Goal: Register for event/course

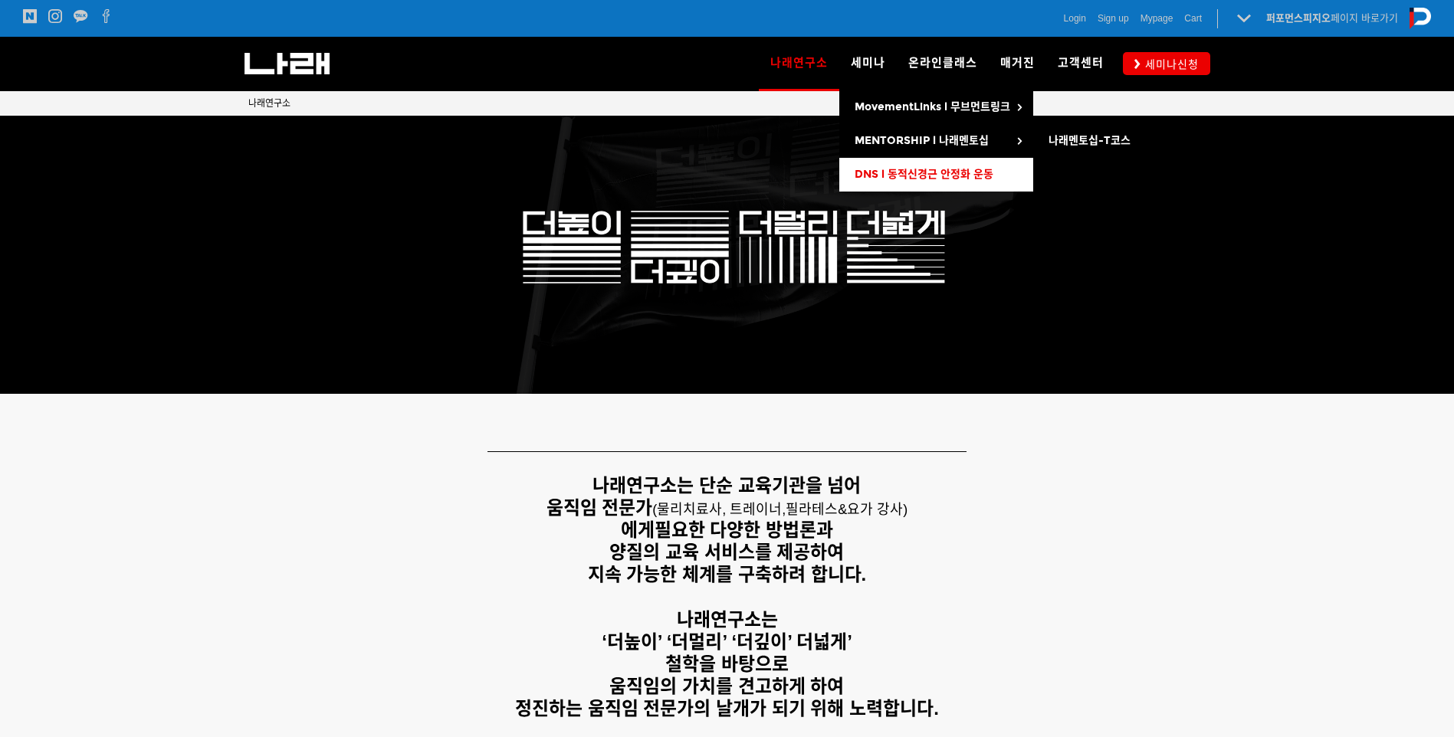
click at [900, 181] on span "DNS l 동적신경근 안정화 운동" at bounding box center [924, 174] width 139 height 13
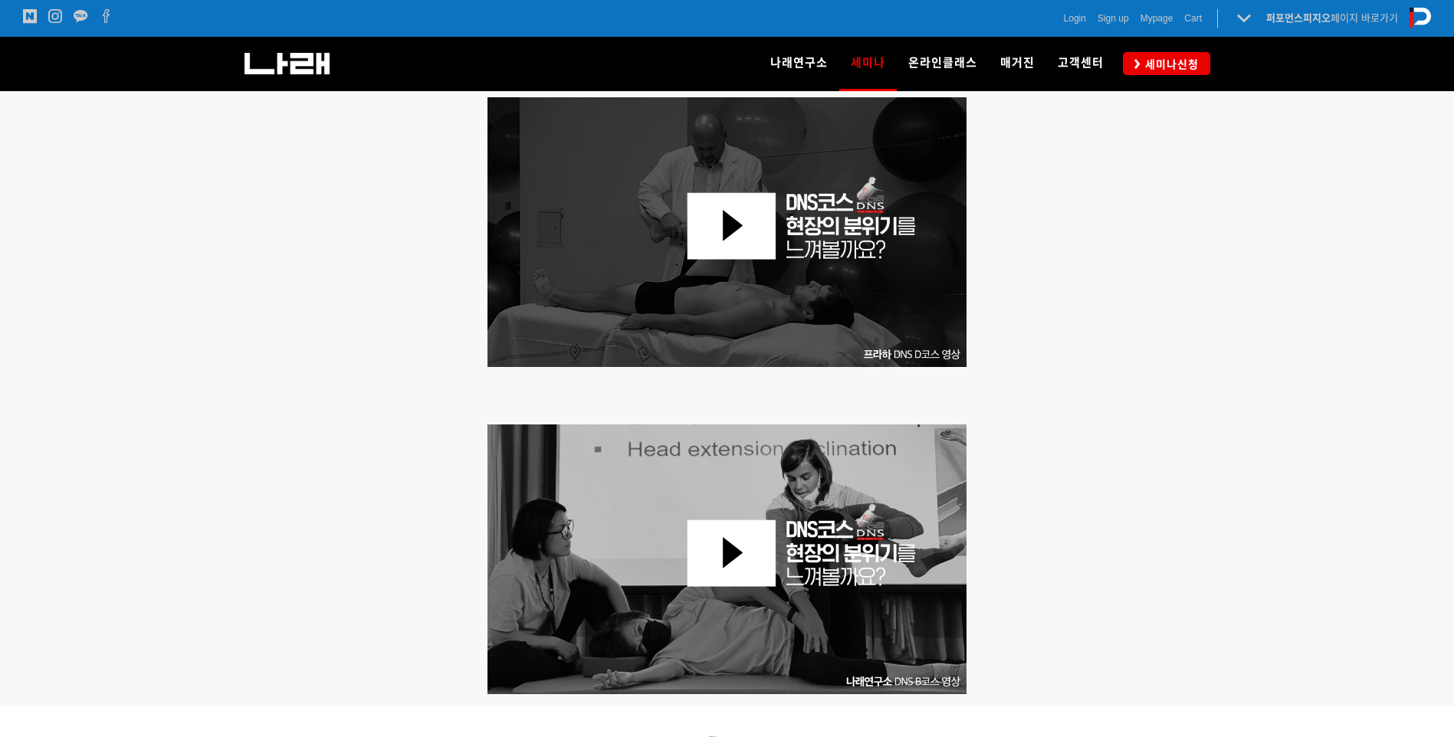
scroll to position [690, 0]
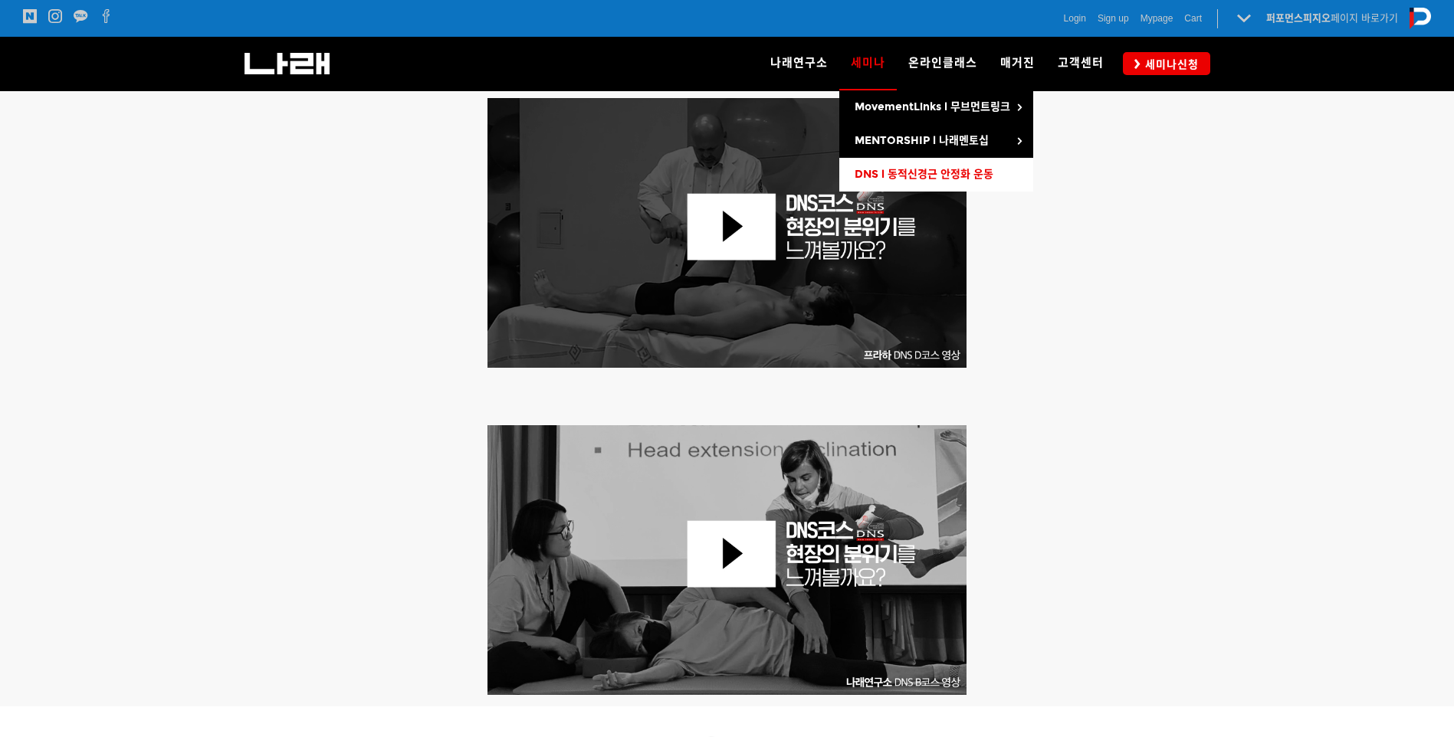
click at [861, 176] on span "DNS l 동적신경근 안정화 운동" at bounding box center [924, 174] width 139 height 13
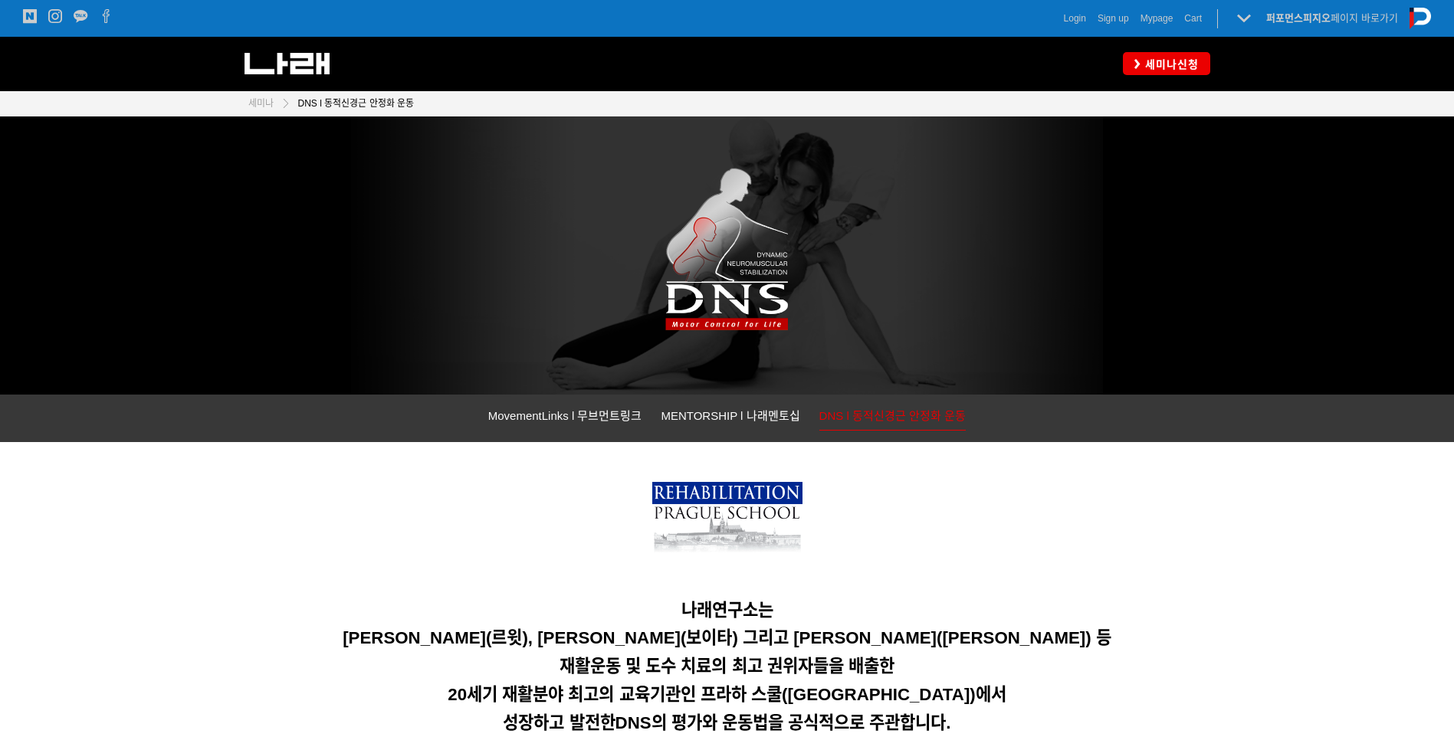
click at [1150, 59] on span "세미나신청" at bounding box center [1170, 64] width 58 height 15
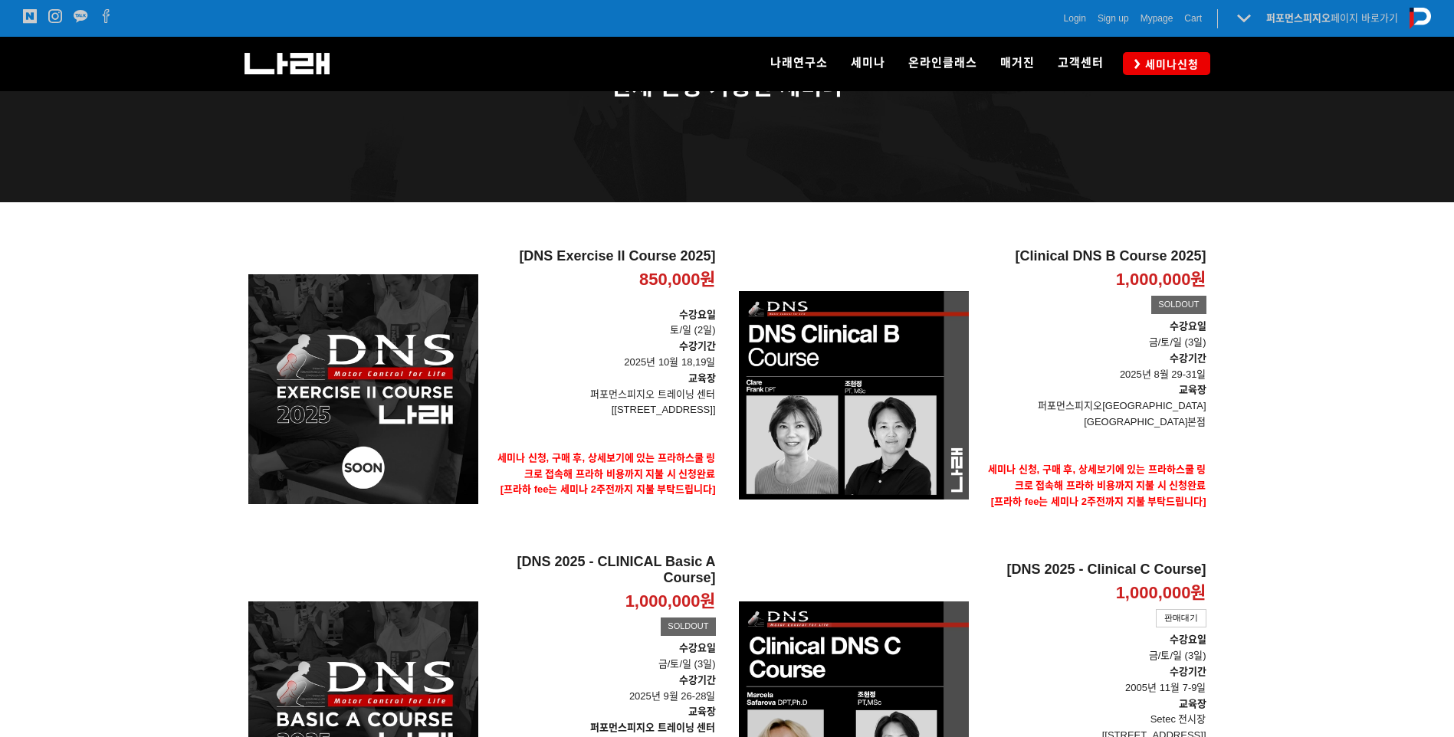
scroll to position [230, 0]
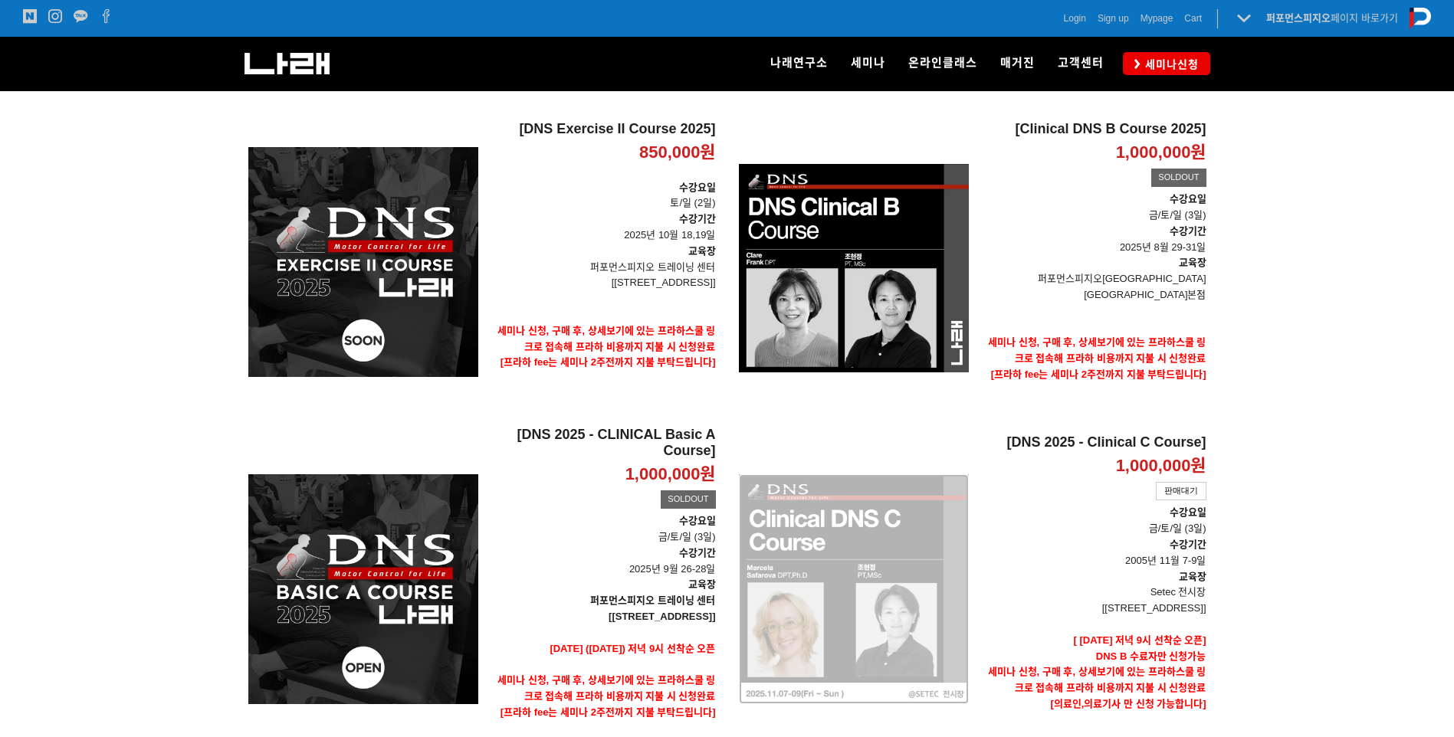
click at [897, 503] on div "[DNS 2025 - Clinical C Course] 1,000,000원 TIME SALE 판매대기" at bounding box center [854, 589] width 230 height 327
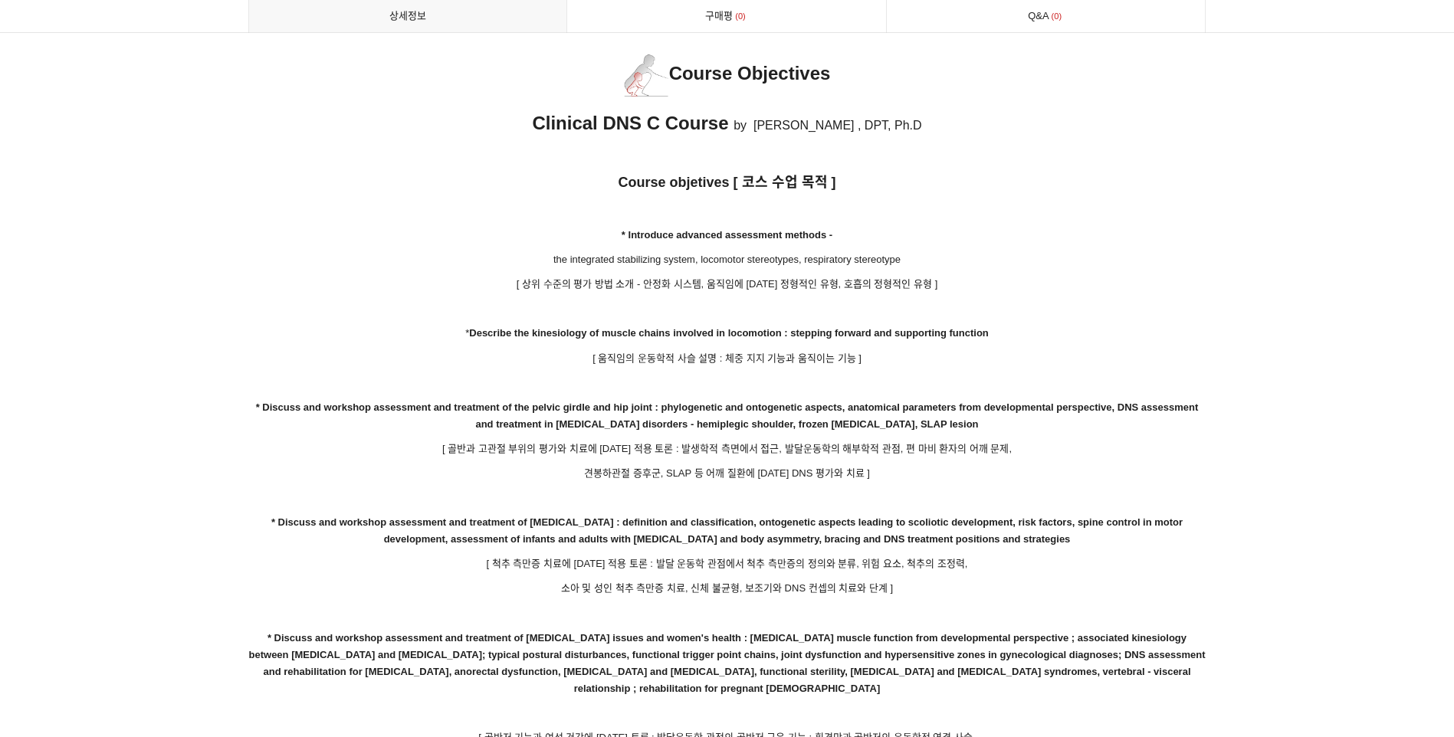
scroll to position [2223, 0]
drag, startPoint x: 681, startPoint y: 449, endPoint x: 806, endPoint y: 467, distance: 126.2
click at [809, 488] on p at bounding box center [727, 496] width 958 height 17
drag, startPoint x: 461, startPoint y: 429, endPoint x: 551, endPoint y: 434, distance: 90.6
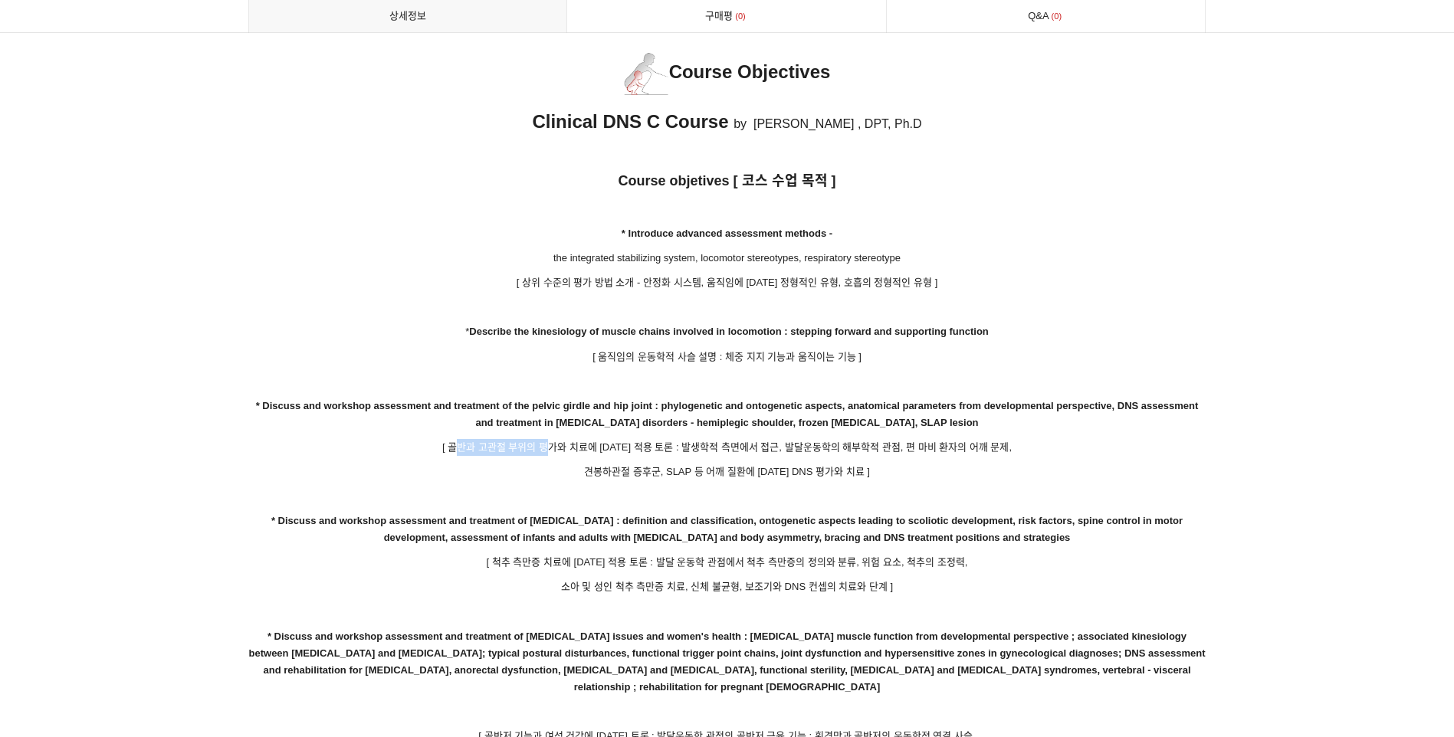
click at [551, 439] on p "[ 골반과 고관절 부위의 평가와 치료에 대한 적용 토론 : 발생학적 측면에서 접근, 발달운동학의 해부학적 관점, 편 마비 환자의 어깨 문제," at bounding box center [727, 447] width 958 height 17
drag, startPoint x: 551, startPoint y: 434, endPoint x: 557, endPoint y: 452, distance: 18.4
click at [556, 464] on p "견봉하관절 증후군, SLAP 등 어깨 질환에 대한 DNS 평가와 치료 ]" at bounding box center [727, 472] width 958 height 17
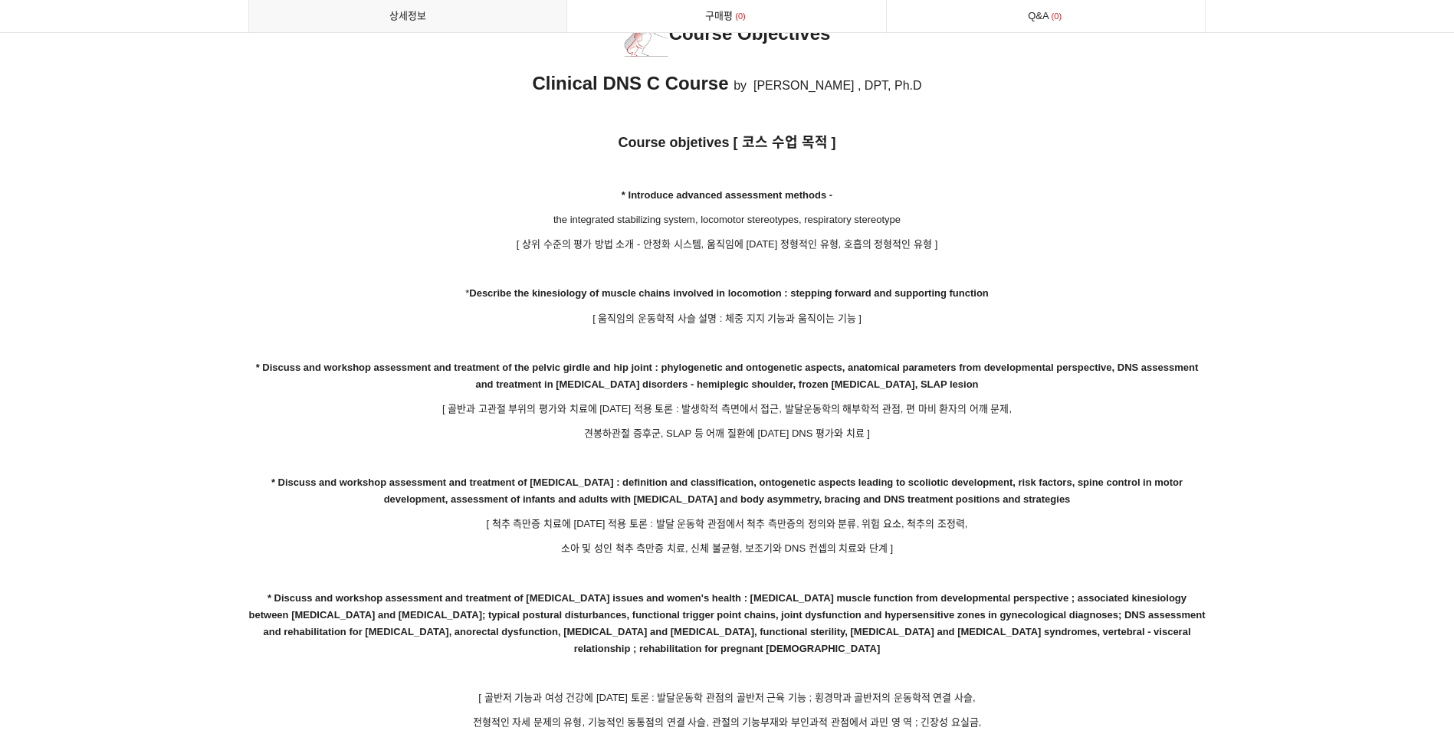
scroll to position [2300, 0]
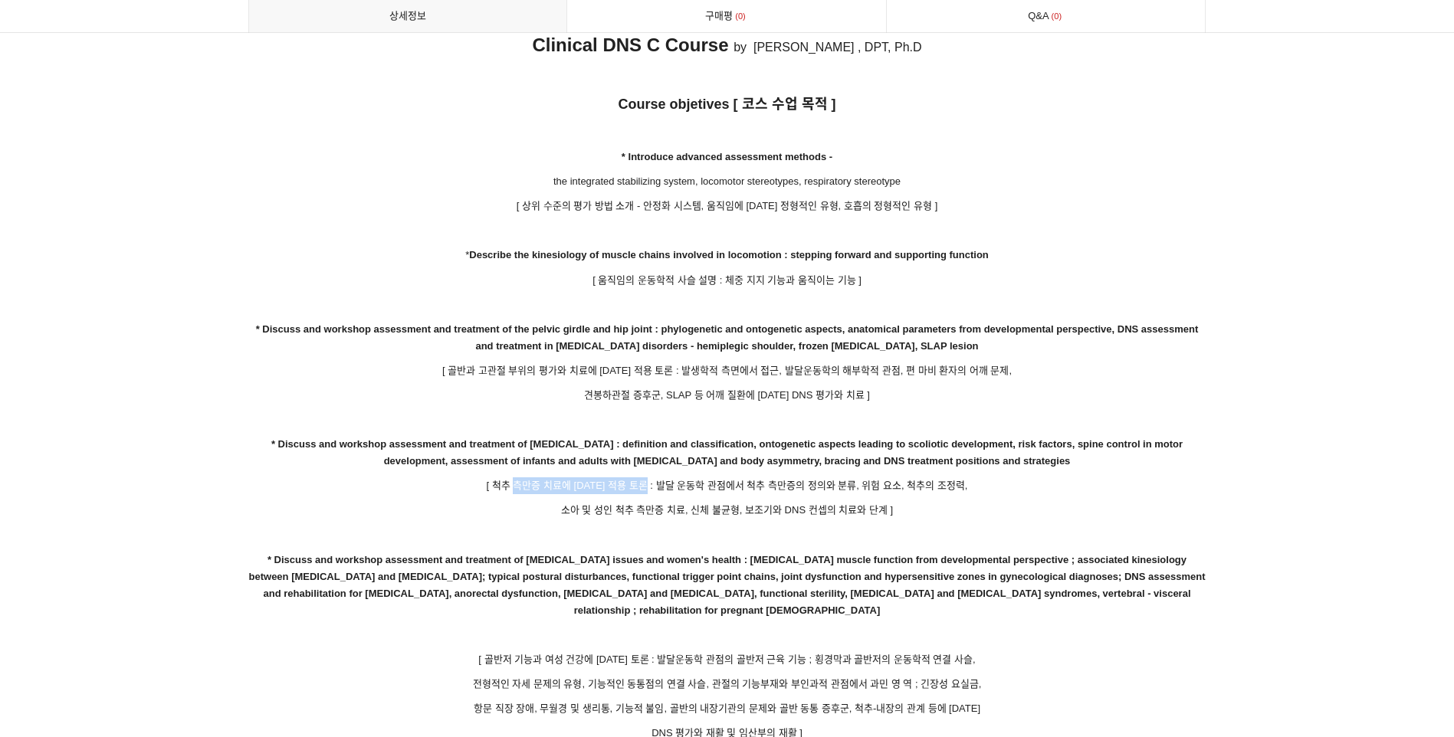
drag, startPoint x: 519, startPoint y: 467, endPoint x: 655, endPoint y: 474, distance: 136.6
click at [655, 478] on p "[ 척추 측만증 치료에 대한 적용 토론 : 발달 운동학 관점에서 척추 측만증의 정의와 분류, 위험 요소, 척추의 조정력," at bounding box center [727, 486] width 958 height 17
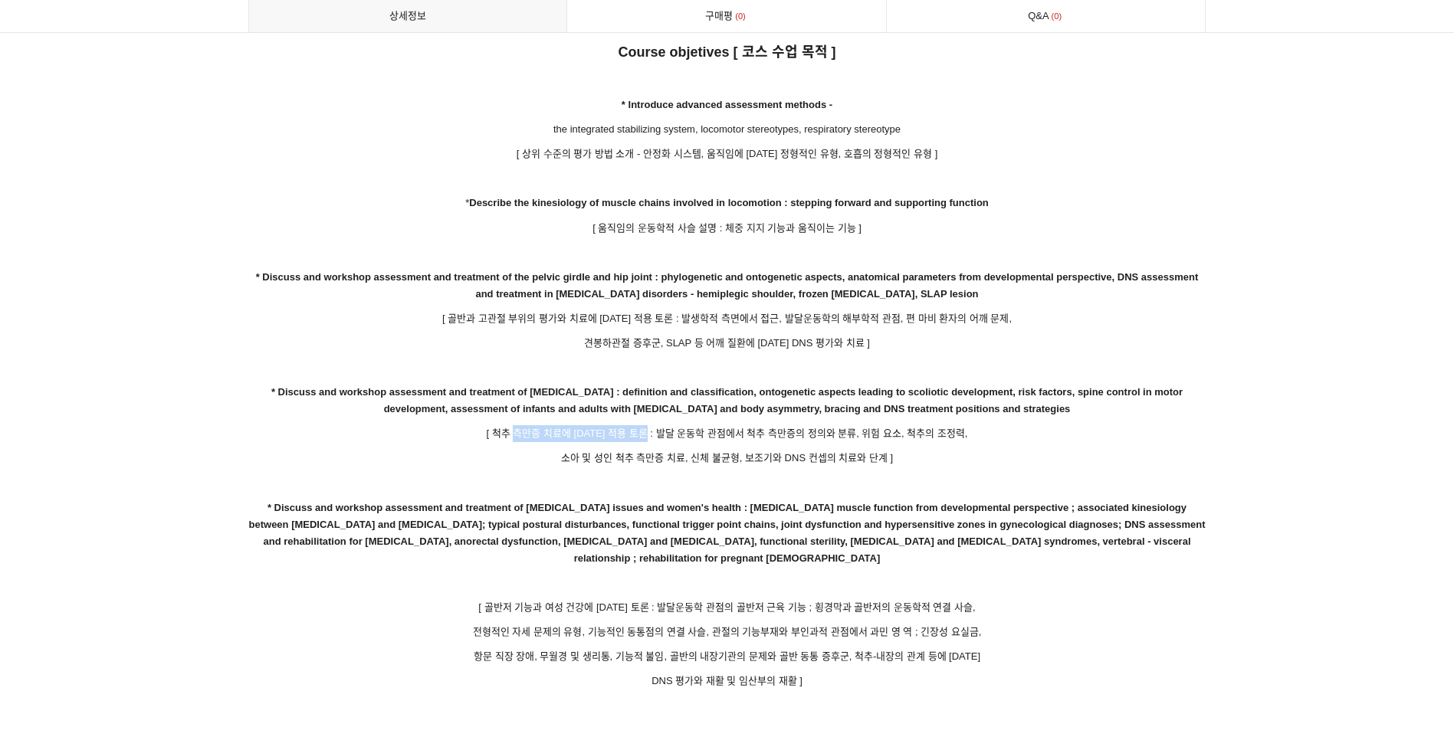
scroll to position [2376, 0]
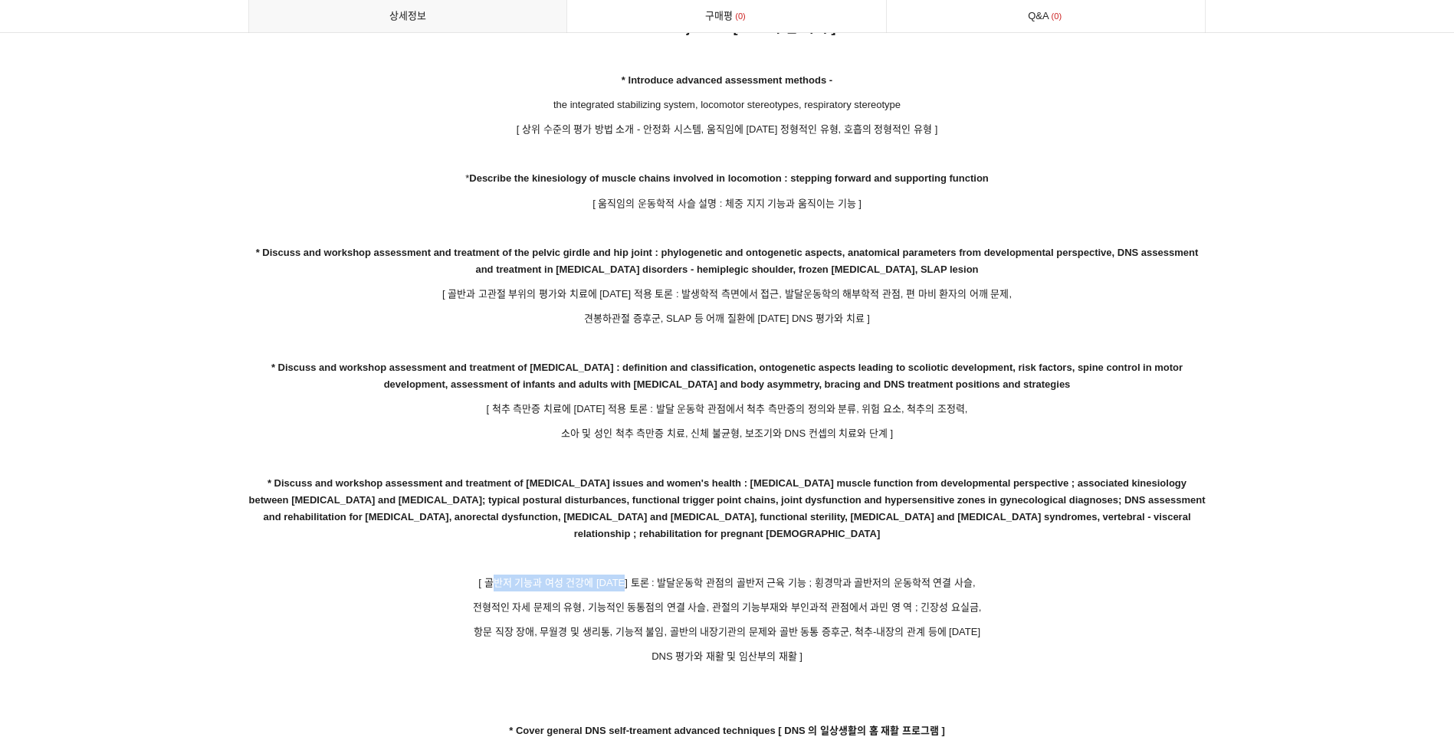
drag, startPoint x: 501, startPoint y: 566, endPoint x: 642, endPoint y: 562, distance: 141.9
click at [642, 575] on p "[ 골반저 기능과 여성 건강에 대한 토론 : 발달운동학 관점의 골반저 근육 기능 ; 횡경막과 골반저의 운동학적 연결 사슬," at bounding box center [727, 583] width 958 height 17
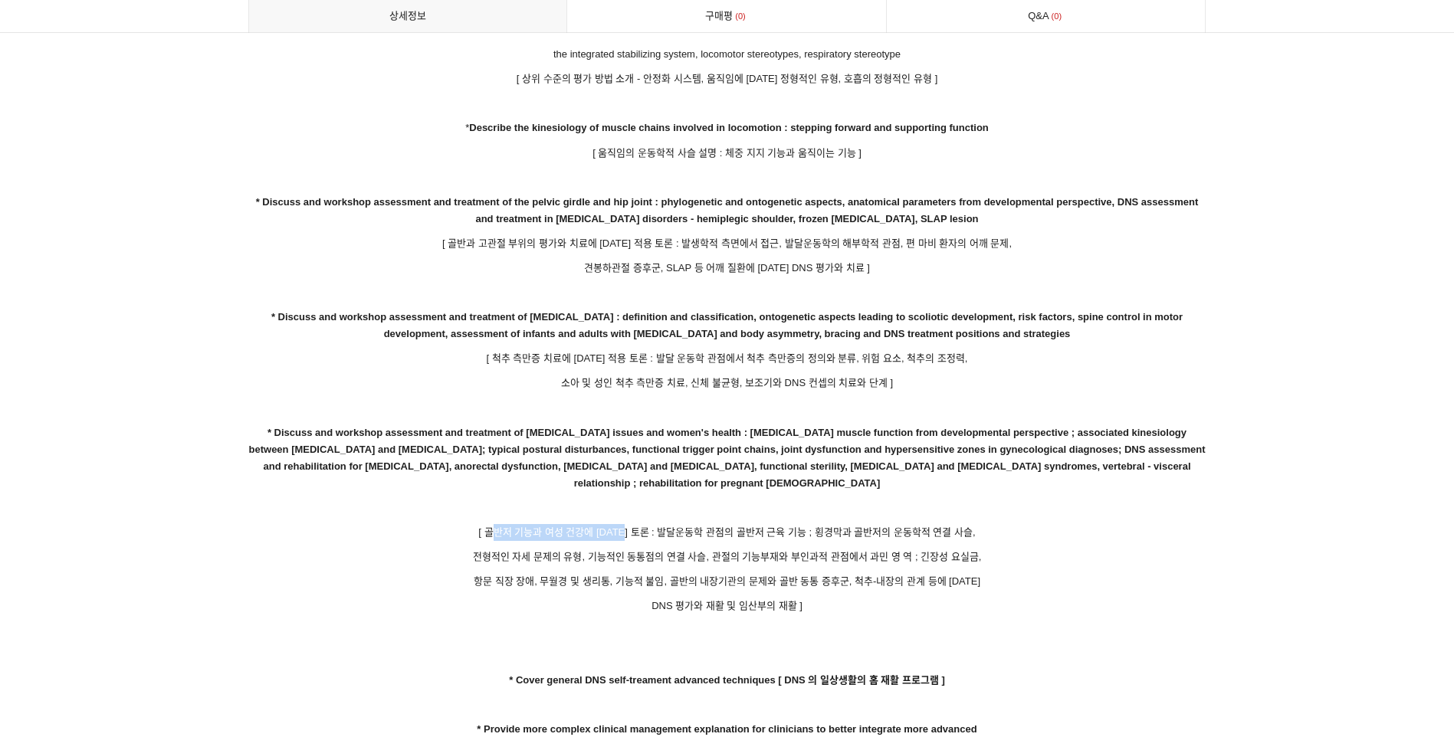
scroll to position [2453, 0]
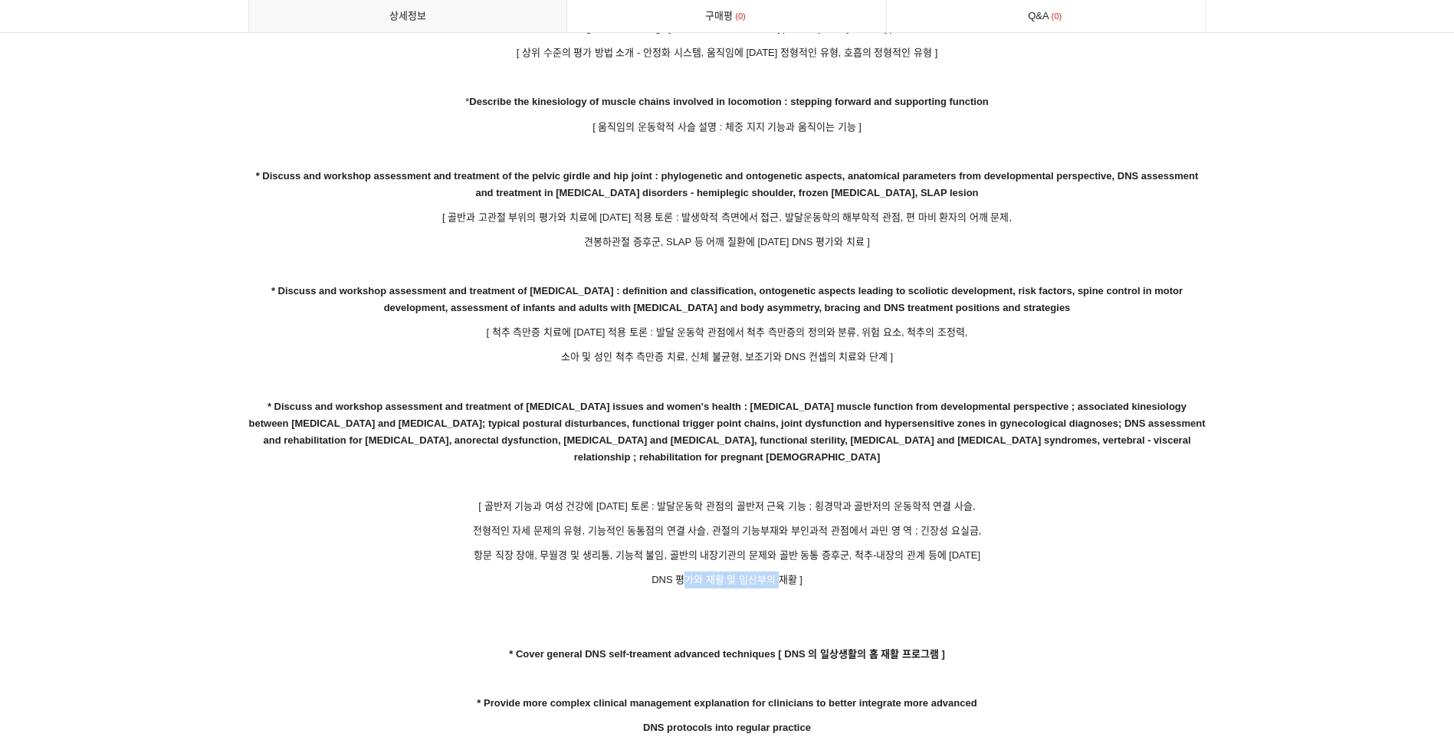
drag, startPoint x: 679, startPoint y: 556, endPoint x: 777, endPoint y: 568, distance: 98.1
click at [777, 572] on p "DNS 평가와 재활 및 임산부의 재활 ]" at bounding box center [727, 580] width 958 height 17
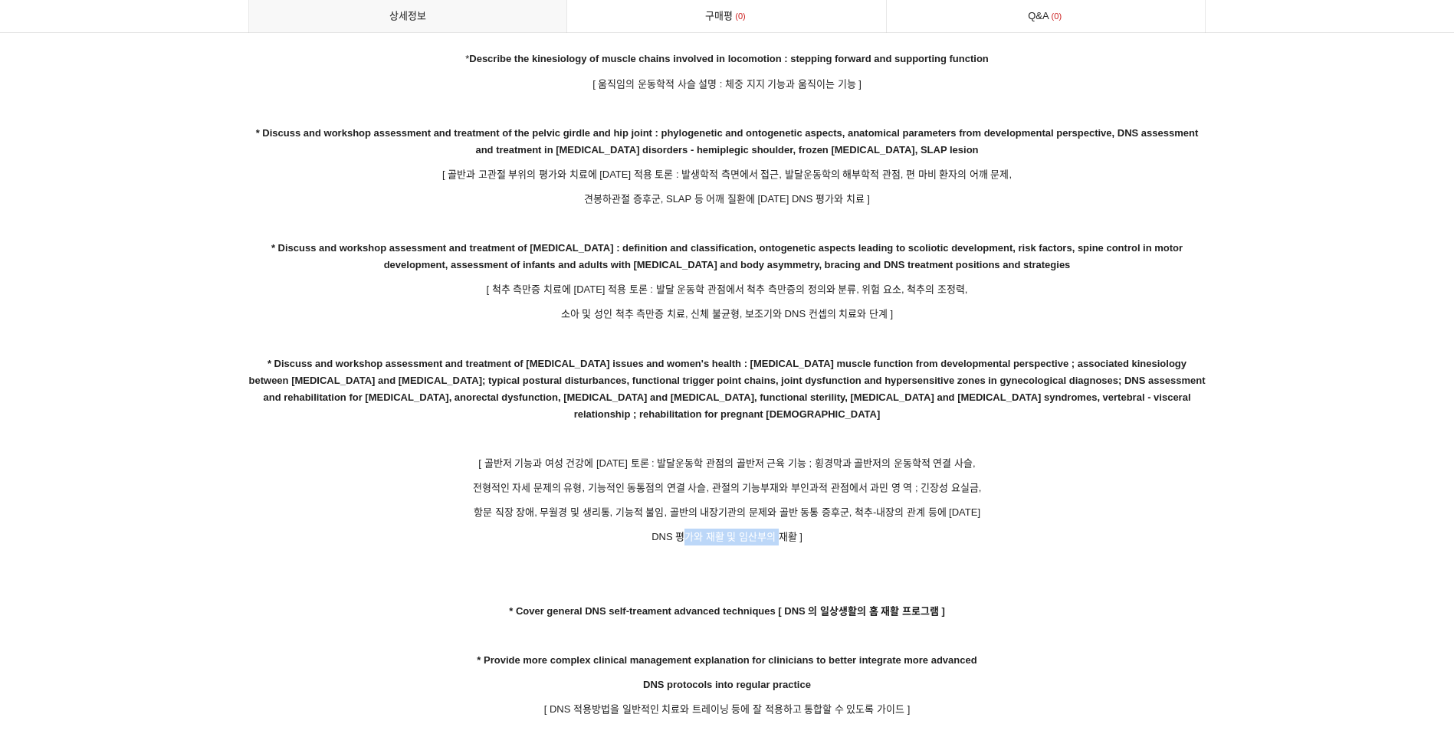
scroll to position [2530, 0]
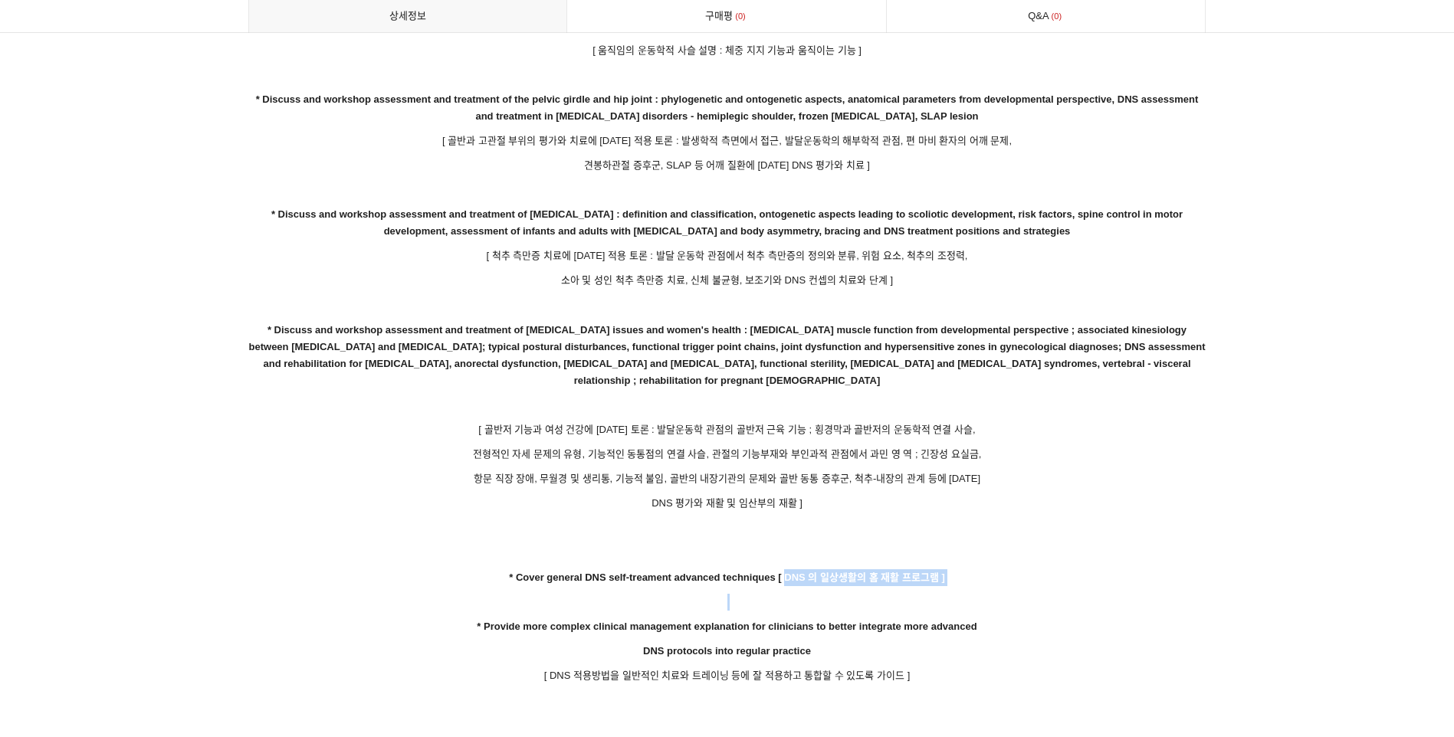
drag, startPoint x: 787, startPoint y: 564, endPoint x: 878, endPoint y: 571, distance: 90.7
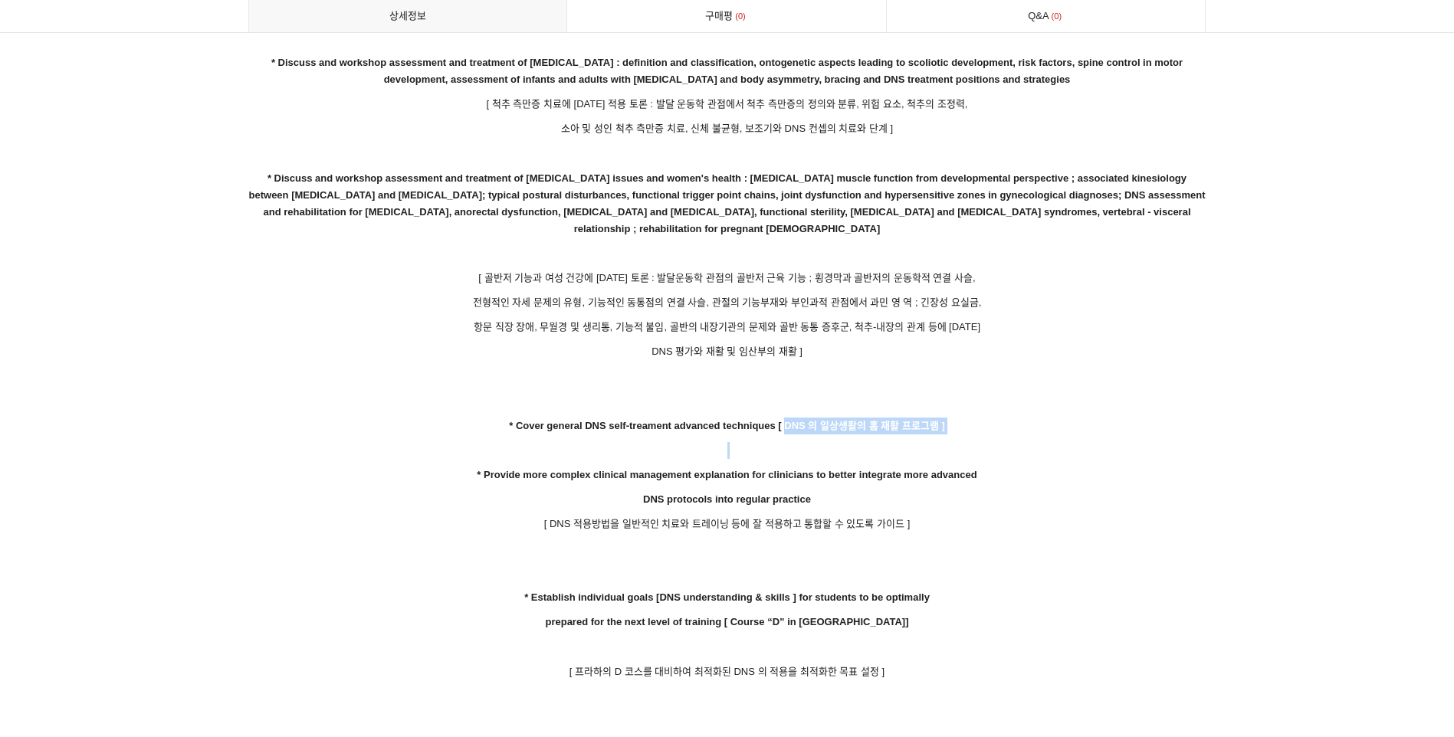
scroll to position [2683, 0]
drag, startPoint x: 590, startPoint y: 649, endPoint x: 912, endPoint y: 661, distance: 322.2
drag, startPoint x: 912, startPoint y: 661, endPoint x: 911, endPoint y: 670, distance: 9.2
click at [911, 687] on p at bounding box center [727, 695] width 958 height 17
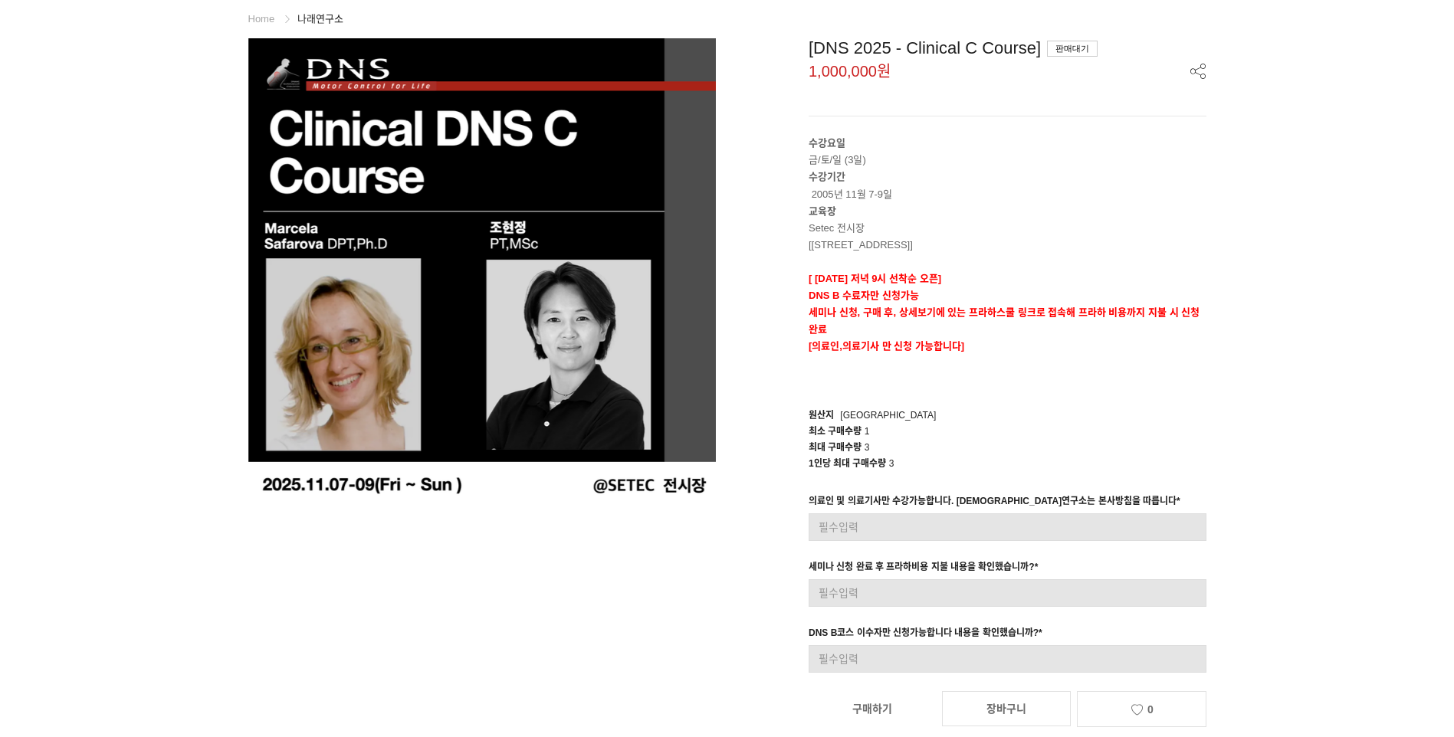
scroll to position [64, 0]
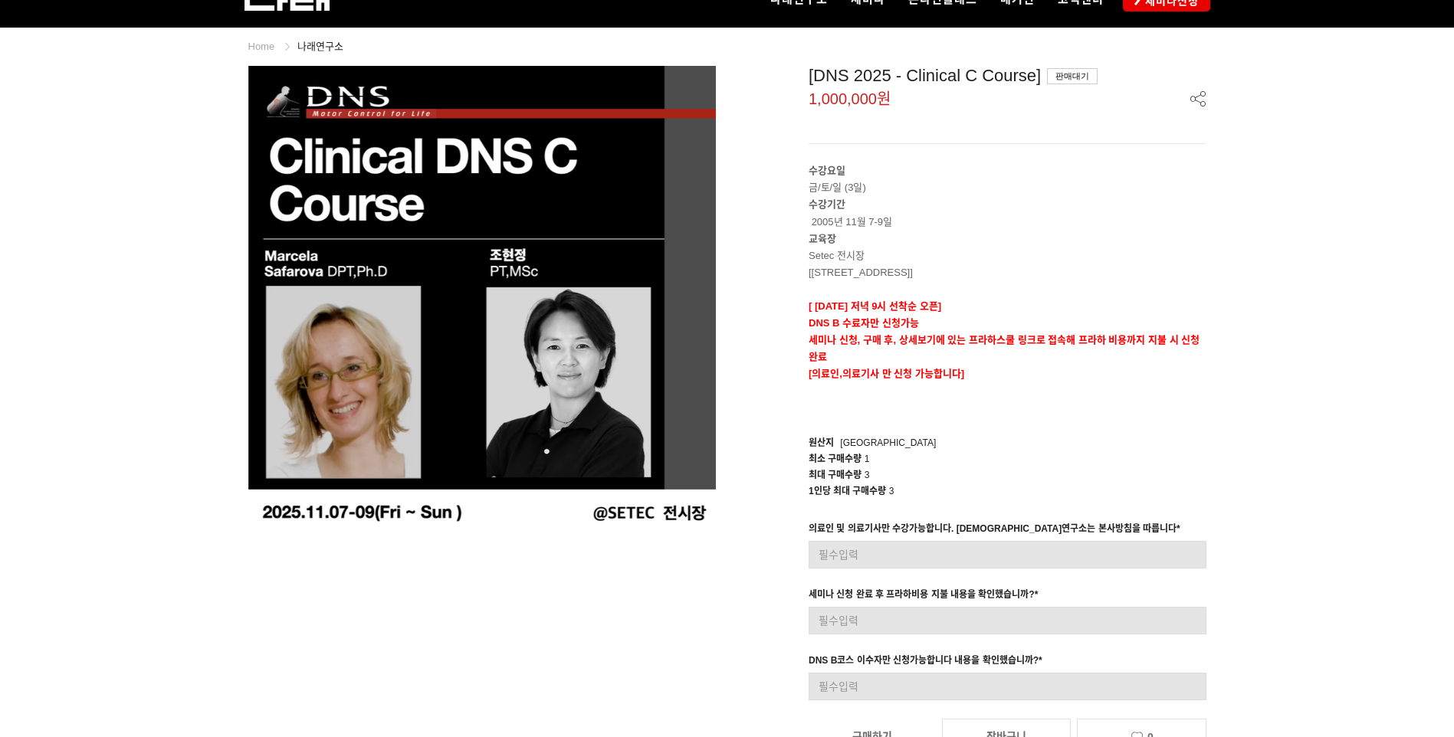
drag, startPoint x: 1394, startPoint y: 205, endPoint x: 1362, endPoint y: 250, distance: 55.1
click at [1068, 301] on p "[ 9/14 일요일 저녁 9시 선착순 오픈]" at bounding box center [1008, 306] width 398 height 17
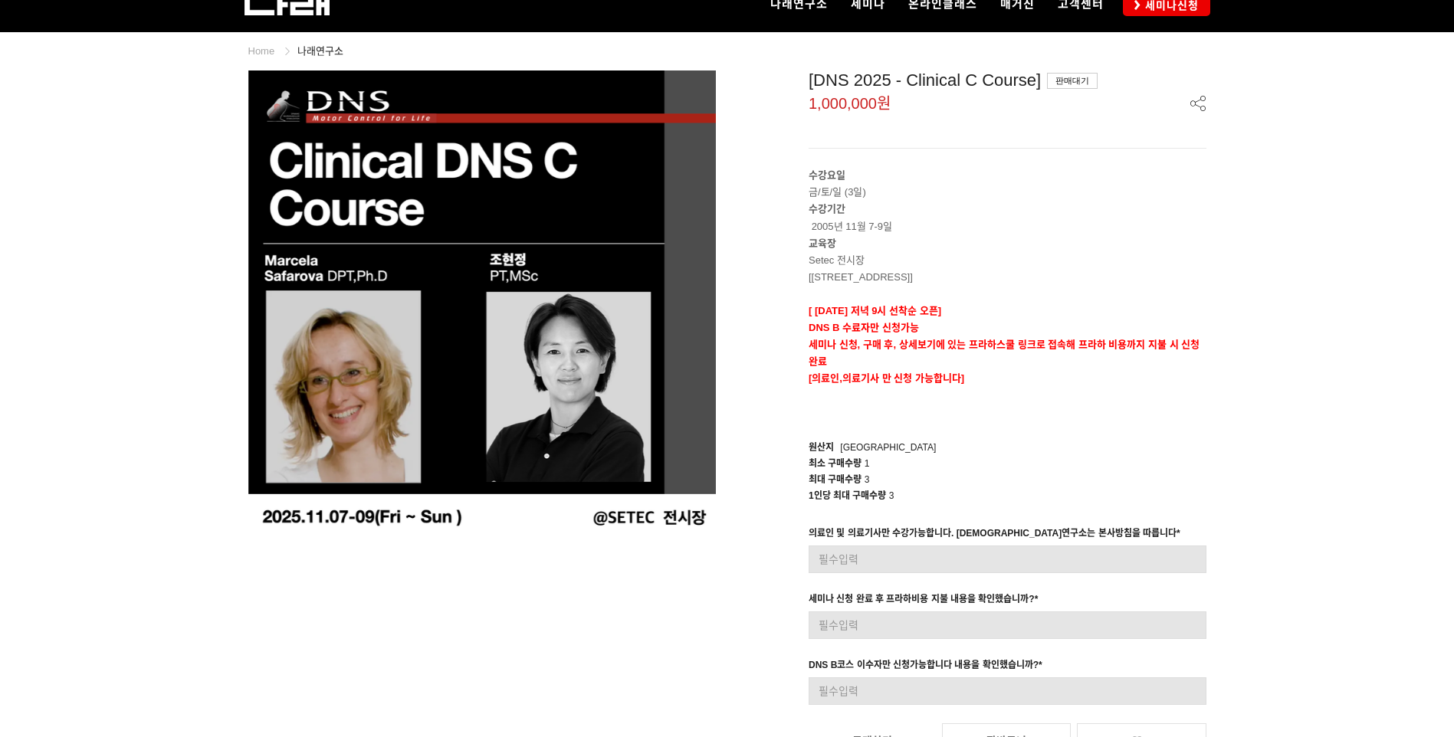
scroll to position [0, 0]
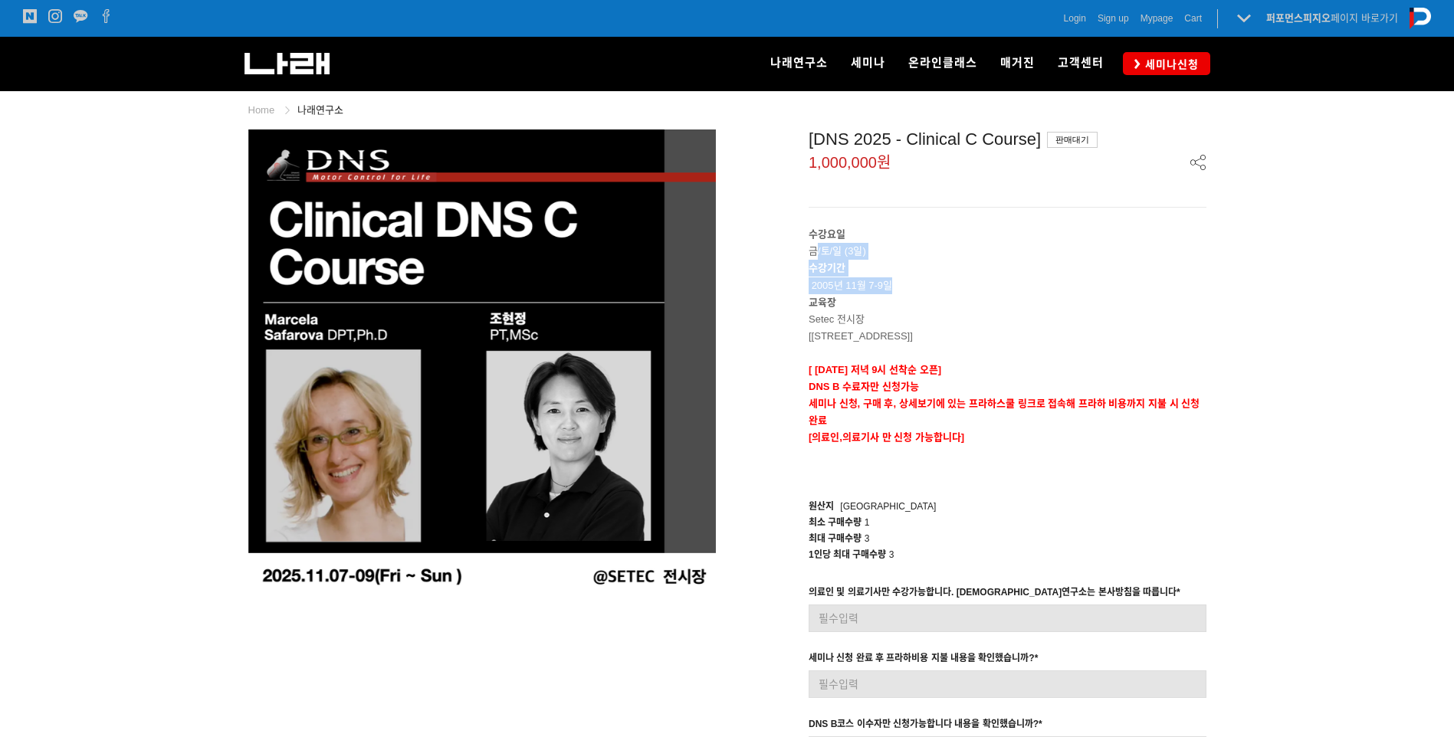
drag, startPoint x: 815, startPoint y: 253, endPoint x: 906, endPoint y: 291, distance: 98.7
click at [906, 291] on div "수강요일 금/토/일 (3일) 수강기간 2005년 11월 7-9일 교육장 Setec 전시장 [서울 강남구 남부순환로 3104 SETEC] [ 9…" at bounding box center [1008, 353] width 398 height 254
drag, startPoint x: 906, startPoint y: 291, endPoint x: 921, endPoint y: 354, distance: 65.4
click at [921, 354] on p at bounding box center [1008, 353] width 398 height 17
